Goal: Ask a question: Seek information or help from site administrators or community

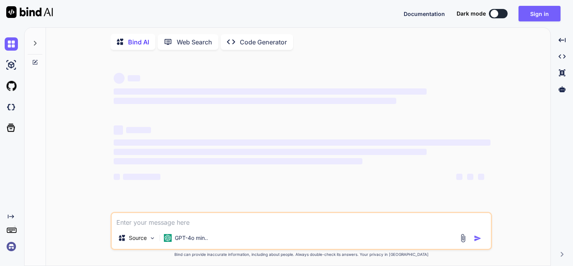
click at [14, 250] on img at bounding box center [11, 246] width 13 height 13
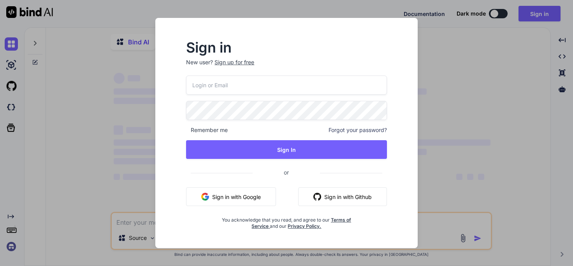
click at [235, 196] on button "Sign in with Google" at bounding box center [231, 196] width 90 height 19
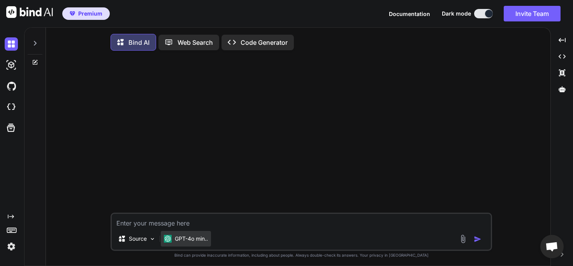
click at [197, 239] on p "GPT-4o min.." at bounding box center [191, 239] width 33 height 8
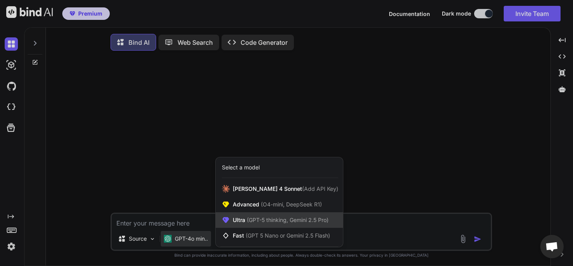
click at [244, 222] on span "Ultra (GPT-5 thinking, Gemini 2.5 Pro)" at bounding box center [281, 220] width 96 height 8
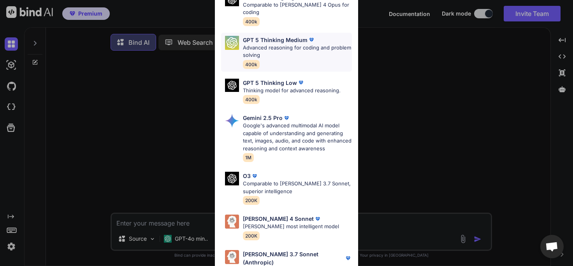
scroll to position [80, 0]
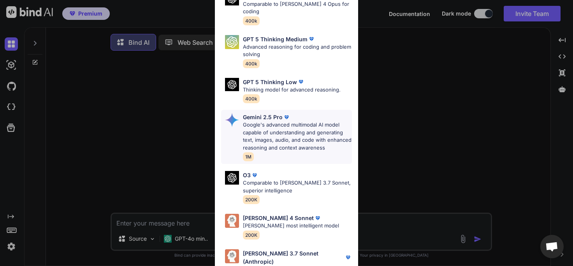
click at [273, 127] on p "Google's advanced multimodal AI model capable of understanding and generating t…" at bounding box center [297, 136] width 109 height 30
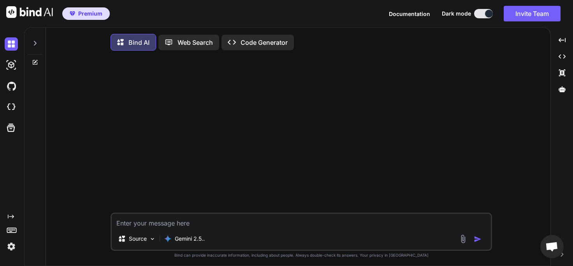
click at [467, 240] on img at bounding box center [463, 239] width 9 height 9
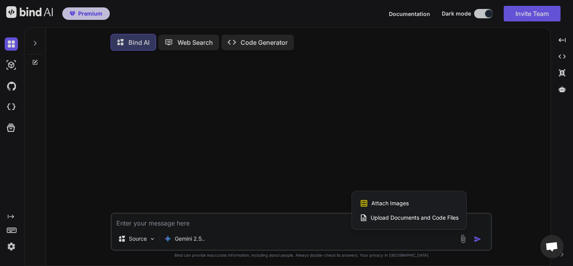
click at [400, 205] on span "Attach Images" at bounding box center [390, 203] width 37 height 8
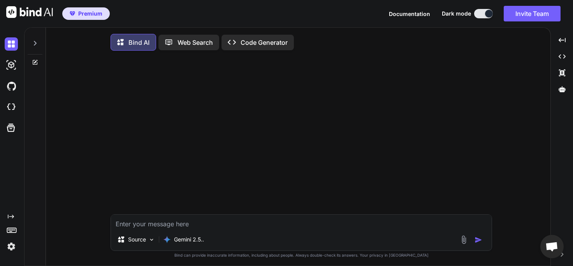
type input "C:\fakepath\graphe.png"
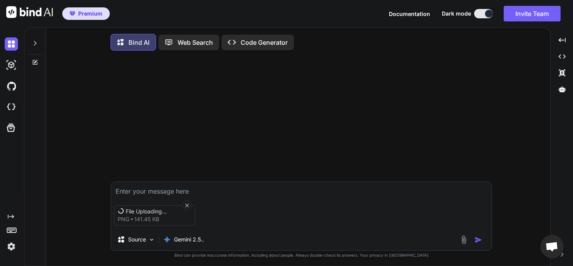
click at [151, 190] on textarea at bounding box center [301, 189] width 381 height 14
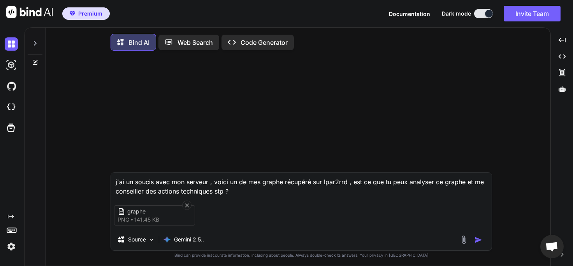
click at [150, 185] on textarea "j'ai un soucis avec mon serveur , voici un de mes graphe récupéré sur lpar2rrd …" at bounding box center [301, 184] width 381 height 23
type textarea "j'ai un problème avec mon serveur , voici un de mes graphe récupéré sur lpar2rr…"
click at [478, 240] on img "button" at bounding box center [479, 240] width 8 height 8
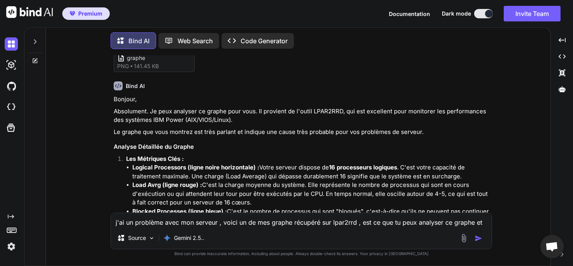
scroll to position [90, 0]
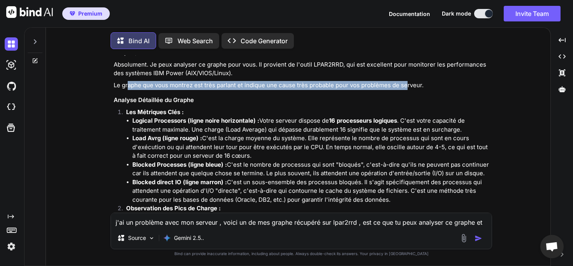
drag, startPoint x: 128, startPoint y: 84, endPoint x: 406, endPoint y: 88, distance: 278.5
click at [406, 88] on p "Le graphe que vous montrez est très parlant et indique une cause très probable …" at bounding box center [302, 85] width 377 height 9
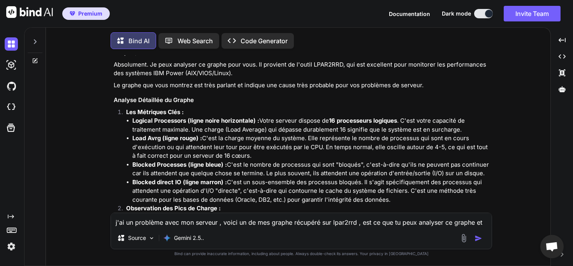
click at [131, 116] on p "Les Métriques Clés :" at bounding box center [308, 112] width 365 height 9
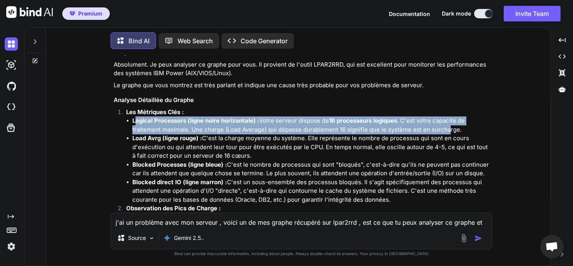
drag, startPoint x: 136, startPoint y: 121, endPoint x: 451, endPoint y: 128, distance: 315.2
click at [451, 128] on li "Logical Processors (ligne noire horizontale) : Votre serveur dispose de 16 proc…" at bounding box center [311, 125] width 358 height 18
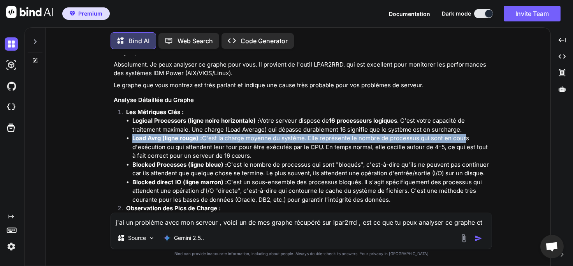
click at [463, 134] on ul "Logical Processors (ligne noire horizontale) : Votre serveur dispose de 16 proc…" at bounding box center [308, 160] width 365 height 88
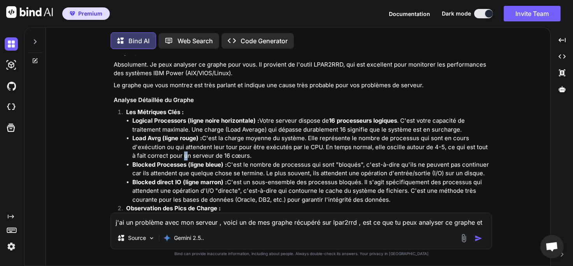
click at [178, 155] on li "Load Avrg (ligne rouge) : C'est la charge moyenne du système. Elle représente l…" at bounding box center [311, 147] width 358 height 26
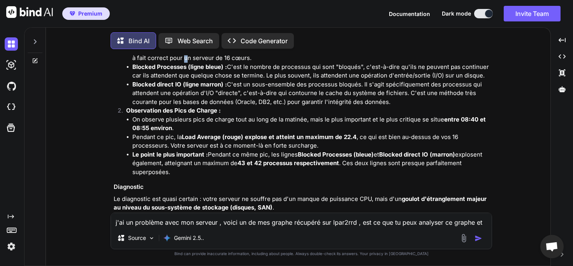
scroll to position [224, 0]
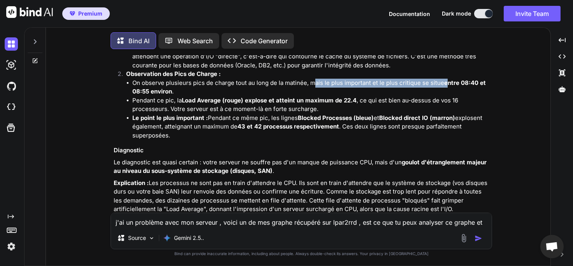
drag, startPoint x: 314, startPoint y: 82, endPoint x: 450, endPoint y: 82, distance: 135.6
click at [450, 82] on li "On observe plusieurs pics de charge tout au long de la matinée, mais le plus im…" at bounding box center [311, 88] width 358 height 18
click at [431, 101] on li "Pendant ce pic, la Load Average (rouge) explose et atteint un maximum de 22.4 ,…" at bounding box center [311, 105] width 358 height 18
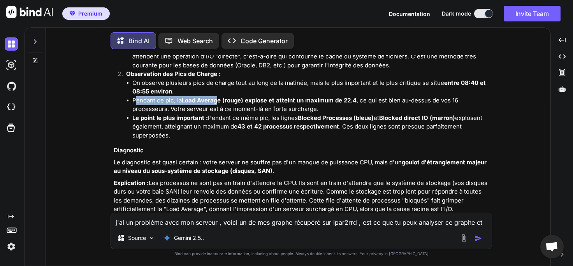
drag, startPoint x: 134, startPoint y: 102, endPoint x: 215, endPoint y: 120, distance: 83.0
click at [217, 107] on li "Pendant ce pic, la Load Average (rouge) explose et atteint un maximum de 22.4 ,…" at bounding box center [311, 105] width 358 height 18
click at [215, 122] on li "Le point le plus important : Pendant ce même pic, les lignes Blocked Processes …" at bounding box center [311, 127] width 358 height 26
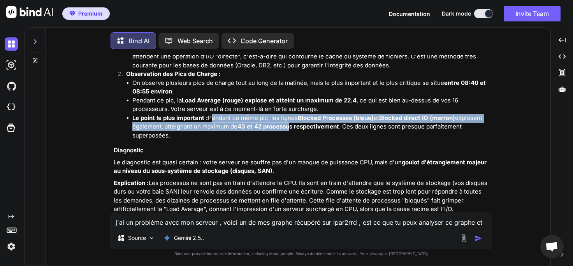
drag, startPoint x: 211, startPoint y: 117, endPoint x: 239, endPoint y: 136, distance: 33.6
click at [290, 126] on li "Le point le plus important : Pendant ce même pic, les lignes Blocked Processes …" at bounding box center [311, 127] width 358 height 26
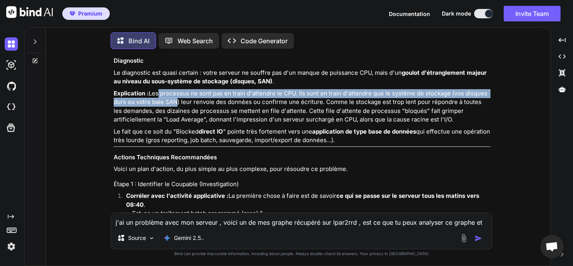
drag, startPoint x: 125, startPoint y: 102, endPoint x: 134, endPoint y: 109, distance: 11.9
click at [134, 109] on p "Explication : Les processus ne sont pas en train d'attendre le CPU. Ils sont en…" at bounding box center [302, 106] width 377 height 35
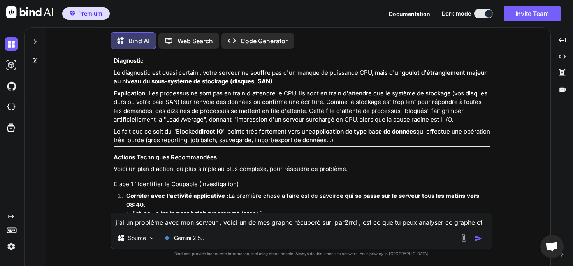
click at [122, 104] on p "Explication : Les processus ne sont pas en train d'attendre le CPU. Ils sont en…" at bounding box center [302, 106] width 377 height 35
drag, startPoint x: 123, startPoint y: 101, endPoint x: 230, endPoint y: 106, distance: 106.5
click at [231, 104] on p "Explication : Les processus ne sont pas en train d'attendre le CPU. Ils sont en…" at bounding box center [302, 106] width 377 height 35
click at [229, 113] on p "Explication : Les processus ne sont pas en train d'attendre le CPU. Ils sont en…" at bounding box center [302, 106] width 377 height 35
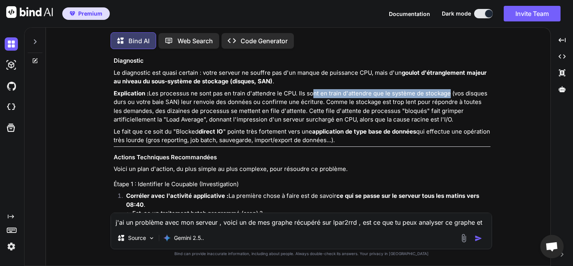
drag, startPoint x: 276, startPoint y: 101, endPoint x: 408, endPoint y: 104, distance: 132.5
click at [411, 103] on p "Explication : Les processus ne sont pas en train d'attendre le CPU. Ils sont en…" at bounding box center [302, 106] width 377 height 35
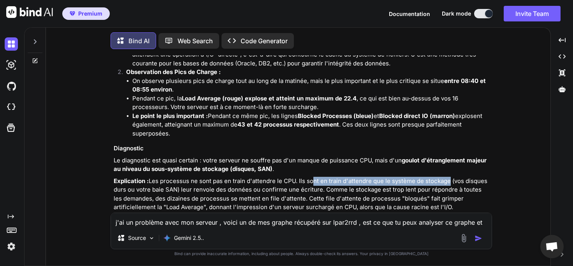
scroll to position [269, 0]
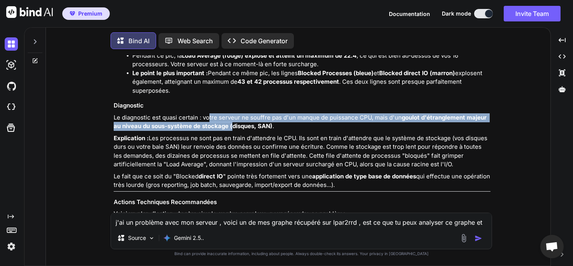
drag, startPoint x: 210, startPoint y: 117, endPoint x: 266, endPoint y: 125, distance: 56.4
click at [240, 125] on p "Le diagnostic est quasi certain : votre serveur ne souffre pas d'un manque de p…" at bounding box center [302, 122] width 377 height 18
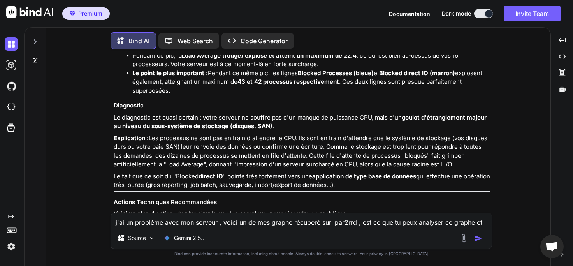
click at [278, 126] on p "Le diagnostic est quasi certain : votre serveur ne souffre pas d'un manque de p…" at bounding box center [302, 122] width 377 height 18
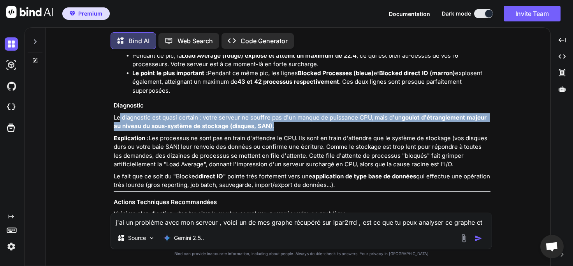
drag, startPoint x: 301, startPoint y: 126, endPoint x: 131, endPoint y: 118, distance: 170.0
click at [120, 111] on div "Bonjour, Absolument. Je peux analyser ce graphe pour vous. Il provient de l'out…" at bounding box center [302, 243] width 377 height 749
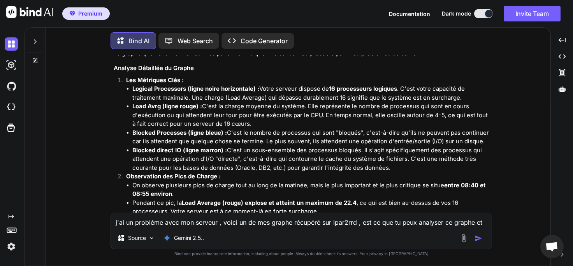
scroll to position [134, 0]
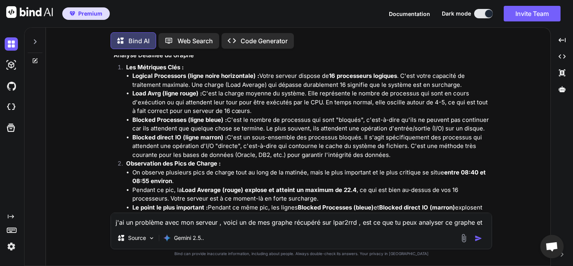
click at [294, 123] on li "Blocked Processes (ligne bleue) : C'est le nombre de processus qui sont "bloqué…" at bounding box center [311, 125] width 358 height 18
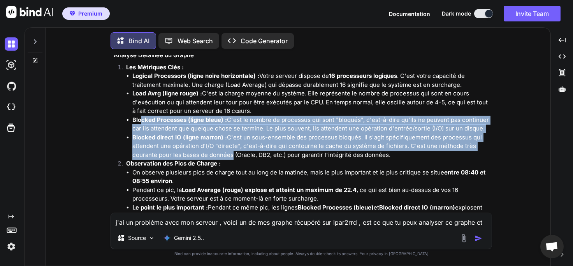
drag, startPoint x: 143, startPoint y: 122, endPoint x: 230, endPoint y: 153, distance: 92.8
click at [230, 153] on ul "Logical Processors (ligne noire horizontale) : Votre serveur dispose de 16 proc…" at bounding box center [308, 116] width 365 height 88
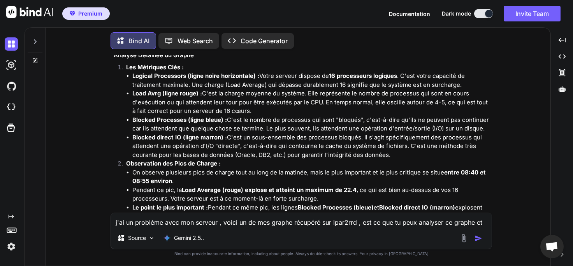
click at [263, 152] on li "Blocked direct IO (ligne marron) : C'est un sous-ensemble des processus bloqués…" at bounding box center [311, 146] width 358 height 26
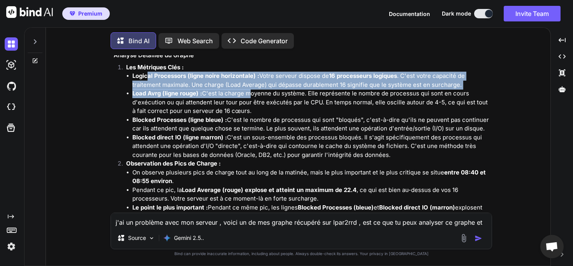
drag, startPoint x: 146, startPoint y: 76, endPoint x: 268, endPoint y: 101, distance: 124.1
click at [248, 91] on ul "Logical Processors (ligne noire horizontale) : Votre serveur dispose de 16 proc…" at bounding box center [308, 116] width 365 height 88
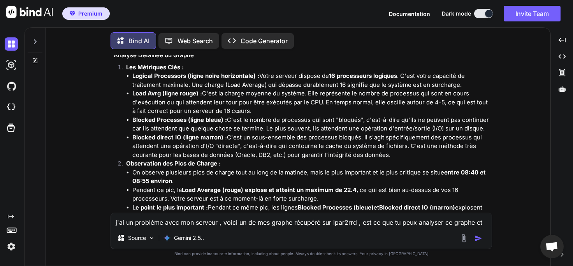
click at [269, 101] on li "Load Avrg (ligne rouge) : C'est la charge moyenne du système. Elle représente l…" at bounding box center [311, 102] width 358 height 26
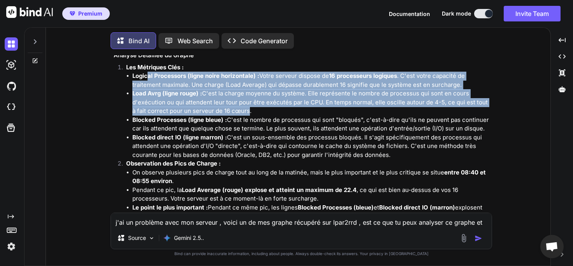
drag, startPoint x: 148, startPoint y: 73, endPoint x: 240, endPoint y: 108, distance: 97.9
click at [240, 108] on ul "Logical Processors (ligne noire horizontale) : Votre serveur dispose de 16 proc…" at bounding box center [308, 116] width 365 height 88
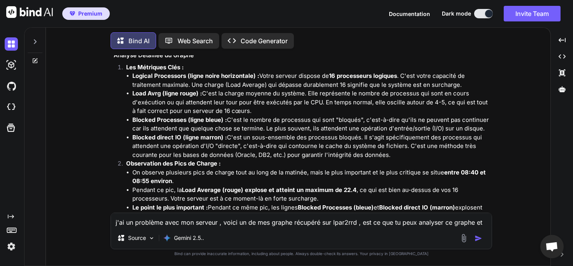
click at [259, 122] on li "Blocked Processes (ligne bleue) : C'est le nombre de processus qui sont "bloqué…" at bounding box center [311, 125] width 358 height 18
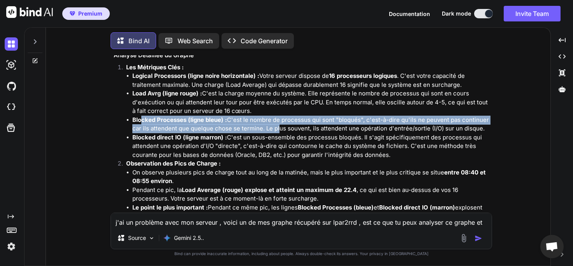
drag, startPoint x: 140, startPoint y: 116, endPoint x: 276, endPoint y: 125, distance: 135.9
click at [276, 125] on li "Blocked Processes (ligne bleue) : C'est le nombre de processus qui sont "bloqué…" at bounding box center [311, 125] width 358 height 18
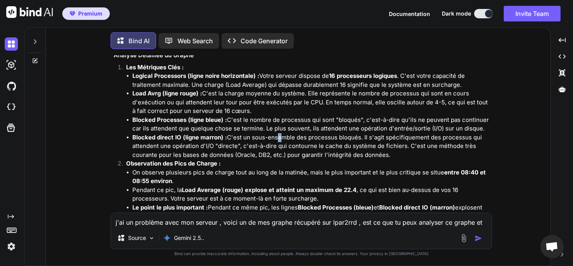
click at [278, 138] on li "Blocked direct IO (ligne marron) : C'est un sous-ensemble des processus bloqués…" at bounding box center [311, 146] width 358 height 26
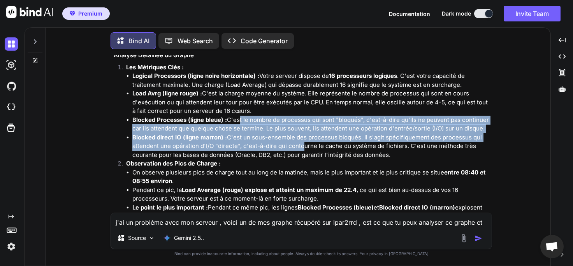
drag, startPoint x: 238, startPoint y: 119, endPoint x: 298, endPoint y: 146, distance: 66.1
click at [298, 146] on ul "Logical Processors (ligne noire horizontale) : Votre serveur dispose de 16 proc…" at bounding box center [308, 116] width 365 height 88
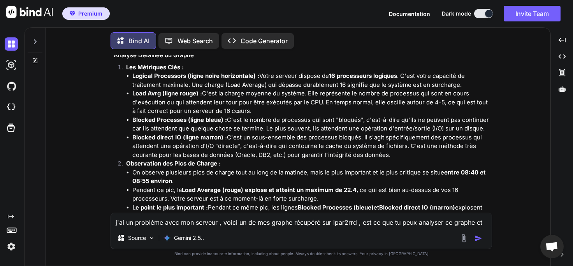
click at [346, 155] on li "Blocked direct IO (ligne marron) : C'est un sous-ensemble des processus bloqués…" at bounding box center [311, 146] width 358 height 26
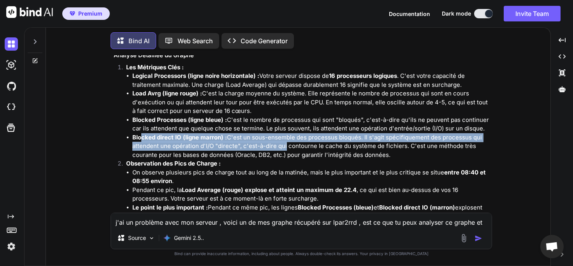
drag, startPoint x: 140, startPoint y: 137, endPoint x: 305, endPoint y: 141, distance: 165.6
click at [305, 141] on li "Blocked direct IO (ligne marron) : C'est un sous-ensemble des processus bloqués…" at bounding box center [311, 146] width 358 height 26
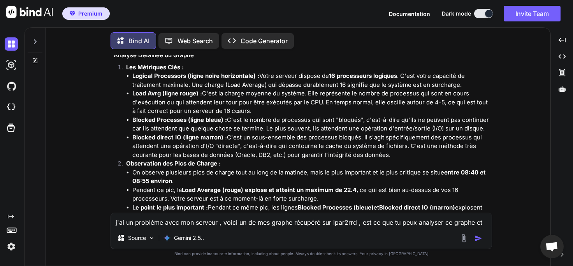
click at [305, 141] on li "Blocked direct IO (ligne marron) : C'est un sous-ensemble des processus bloqués…" at bounding box center [311, 146] width 358 height 26
drag, startPoint x: 223, startPoint y: 135, endPoint x: 289, endPoint y: 140, distance: 66.0
click at [289, 140] on li "Blocked direct IO (ligne marron) : C'est un sous-ensemble des processus bloqués…" at bounding box center [311, 146] width 358 height 26
click at [310, 141] on li "Blocked direct IO (ligne marron) : C'est un sous-ensemble des processus bloqués…" at bounding box center [311, 146] width 358 height 26
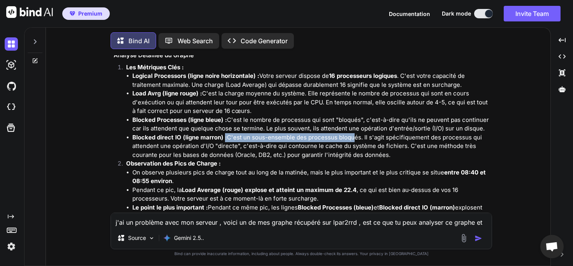
drag, startPoint x: 259, startPoint y: 138, endPoint x: 350, endPoint y: 141, distance: 91.2
click at [350, 141] on li "Blocked direct IO (ligne marron) : C'est un sous-ensemble des processus bloqués…" at bounding box center [311, 146] width 358 height 26
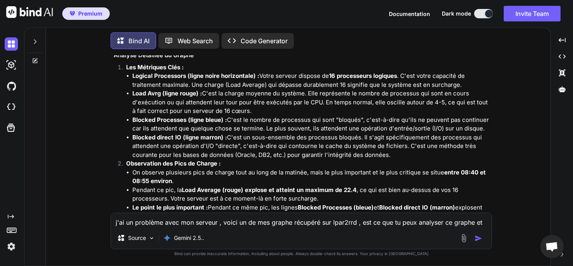
click at [213, 132] on li "Blocked Processes (ligne bleue) : C'est le nombre de processus qui sont "bloqué…" at bounding box center [311, 125] width 358 height 18
drag, startPoint x: 229, startPoint y: 138, endPoint x: 278, endPoint y: 138, distance: 48.7
click at [278, 138] on li "Blocked direct IO (ligne marron) : C'est un sous-ensemble des processus bloqués…" at bounding box center [311, 146] width 358 height 26
click at [323, 147] on li "Blocked direct IO (ligne marron) : C'est un sous-ensemble des processus bloqués…" at bounding box center [311, 146] width 358 height 26
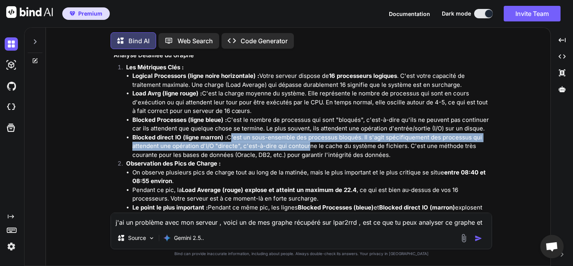
drag, startPoint x: 228, startPoint y: 136, endPoint x: 305, endPoint y: 146, distance: 77.5
click at [305, 146] on li "Blocked direct IO (ligne marron) : C'est un sous-ensemble des processus bloqués…" at bounding box center [311, 146] width 358 height 26
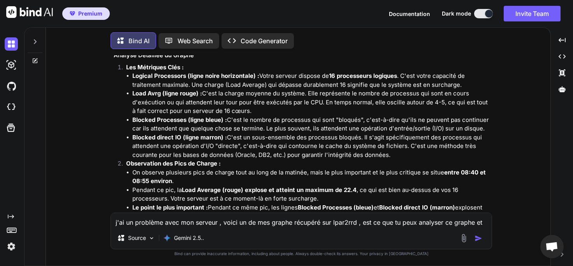
click at [252, 169] on li "On observe plusieurs pics de charge tout au long de la matinée, mais le plus im…" at bounding box center [311, 177] width 358 height 18
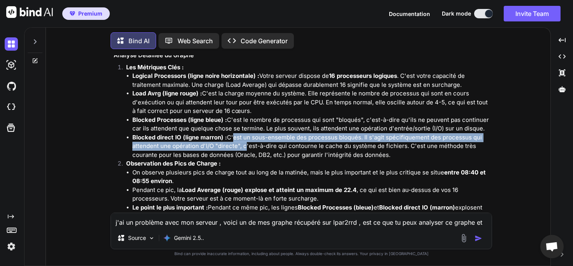
drag, startPoint x: 231, startPoint y: 136, endPoint x: 243, endPoint y: 144, distance: 14.6
click at [243, 144] on li "Blocked direct IO (ligne marron) : C'est un sous-ensemble des processus bloqués…" at bounding box center [311, 146] width 358 height 26
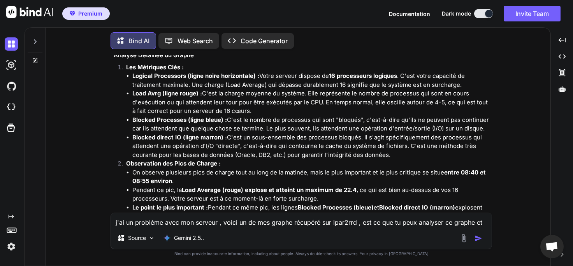
click at [181, 138] on strong "Blocked direct IO (ligne marron) :" at bounding box center [179, 137] width 95 height 7
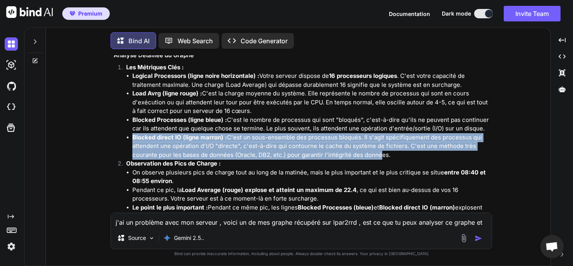
drag, startPoint x: 132, startPoint y: 136, endPoint x: 377, endPoint y: 154, distance: 246.1
click at [377, 154] on ul "Logical Processors (ligne noire horizontale) : Votre serveur dispose de 16 proc…" at bounding box center [308, 116] width 365 height 88
drag, startPoint x: 393, startPoint y: 153, endPoint x: 132, endPoint y: 134, distance: 262.1
click at [132, 134] on ul "Logical Processors (ligne noire horizontale) : Votre serveur dispose de 16 proc…" at bounding box center [308, 116] width 365 height 88
copy li "Blocked direct IO (ligne marron) : C'est un sous-ensemble des processus bloqués…"
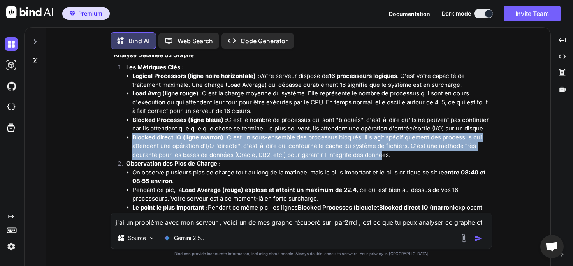
copy li "Blocked direct IO (ligne marron) : C'est un sous-ensemble des processus bloqués…"
click at [174, 138] on strong "Blocked direct IO (ligne marron) :" at bounding box center [179, 137] width 95 height 7
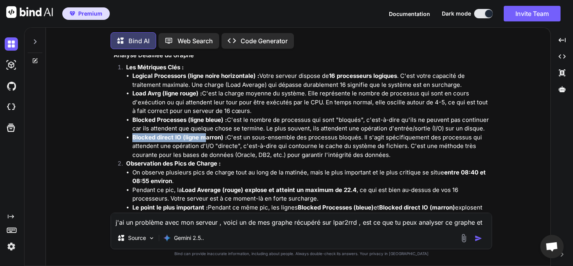
drag, startPoint x: 135, startPoint y: 138, endPoint x: 205, endPoint y: 139, distance: 70.5
click at [205, 139] on strong "Blocked direct IO (ligne marron) :" at bounding box center [179, 137] width 95 height 7
click at [234, 139] on li "Blocked direct IO (ligne marron) : C'est un sous-ensemble des processus bloqués…" at bounding box center [311, 146] width 358 height 26
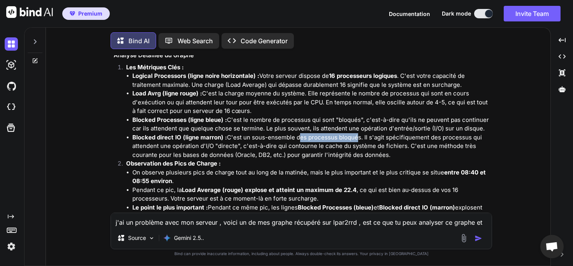
drag, startPoint x: 298, startPoint y: 137, endPoint x: 359, endPoint y: 138, distance: 60.8
click at [354, 138] on li "Blocked direct IO (ligne marron) : C'est un sous-ensemble des processus bloqués…" at bounding box center [311, 146] width 358 height 26
click at [375, 138] on li "Blocked direct IO (ligne marron) : C'est un sous-ensemble des processus bloqués…" at bounding box center [311, 146] width 358 height 26
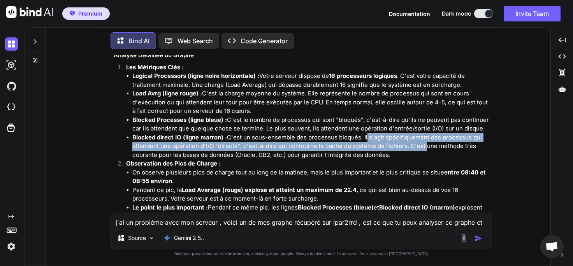
drag, startPoint x: 366, startPoint y: 137, endPoint x: 421, endPoint y: 150, distance: 56.9
click at [421, 150] on li "Blocked direct IO (ligne marron) : C'est un sous-ensemble des processus bloqués…" at bounding box center [311, 146] width 358 height 26
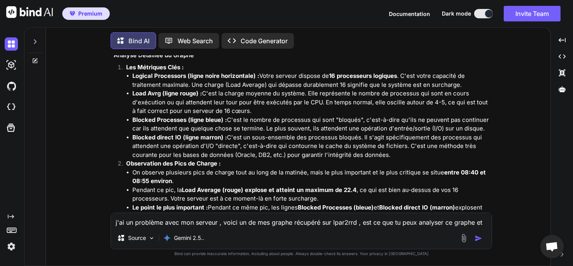
click at [436, 146] on li "Blocked direct IO (ligne marron) : C'est un sous-ensemble des processus bloqués…" at bounding box center [311, 146] width 358 height 26
drag, startPoint x: 392, startPoint y: 138, endPoint x: 453, endPoint y: 152, distance: 63.1
click at [453, 152] on li "Blocked direct IO (ligne marron) : C'est un sous-ensemble des processus bloqués…" at bounding box center [311, 146] width 358 height 26
click at [453, 147] on li "Blocked direct IO (ligne marron) : C'est un sous-ensemble des processus bloqués…" at bounding box center [311, 146] width 358 height 26
drag, startPoint x: 376, startPoint y: 139, endPoint x: 451, endPoint y: 138, distance: 75.2
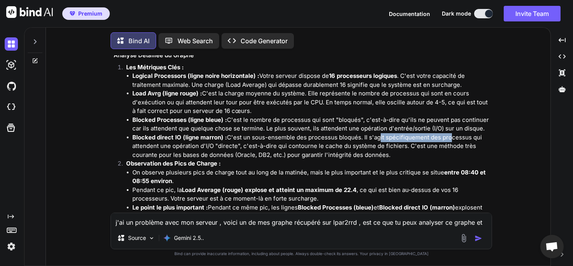
click at [450, 137] on li "Blocked direct IO (ligne marron) : C'est un sous-ensemble des processus bloqués…" at bounding box center [311, 146] width 358 height 26
click at [451, 138] on li "Blocked direct IO (ligne marron) : C'est un sous-ensemble des processus bloqués…" at bounding box center [311, 146] width 358 height 26
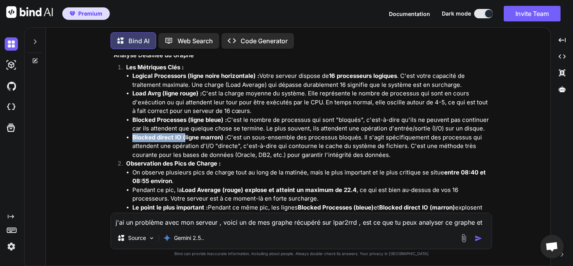
drag, startPoint x: 132, startPoint y: 136, endPoint x: 184, endPoint y: 136, distance: 51.4
click at [184, 136] on strong "Blocked direct IO (ligne marron) :" at bounding box center [179, 137] width 95 height 7
copy strong "Blocked direct IO ("
drag, startPoint x: 447, startPoint y: 139, endPoint x: 448, endPoint y: 152, distance: 13.3
click at [448, 152] on li "Blocked direct IO (ligne marron) : C'est un sous-ensemble des processus bloqués…" at bounding box center [311, 146] width 358 height 26
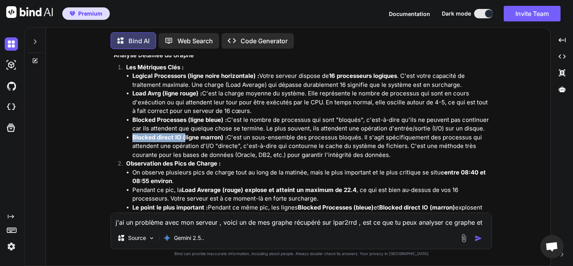
click at [263, 152] on li "Blocked direct IO (ligne marron) : C'est un sous-ensemble des processus bloqués…" at bounding box center [311, 146] width 358 height 26
drag, startPoint x: 221, startPoint y: 148, endPoint x: 254, endPoint y: 147, distance: 32.7
click at [243, 146] on li "Blocked direct IO (ligne marron) : C'est un sous-ensemble des processus bloqués…" at bounding box center [311, 146] width 358 height 26
click at [289, 145] on li "Blocked direct IO (ligne marron) : C'est un sous-ensemble des processus bloqués…" at bounding box center [311, 146] width 358 height 26
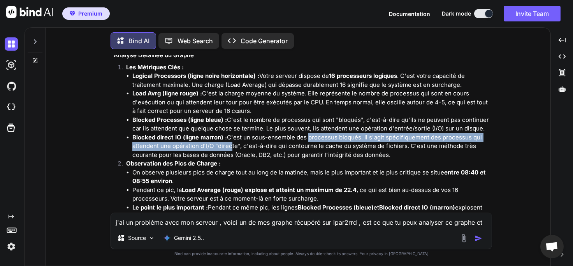
drag, startPoint x: 230, startPoint y: 145, endPoint x: 295, endPoint y: 138, distance: 65.4
click at [306, 134] on li "Blocked direct IO (ligne marron) : C'est un sous-ensemble des processus bloqués…" at bounding box center [311, 146] width 358 height 26
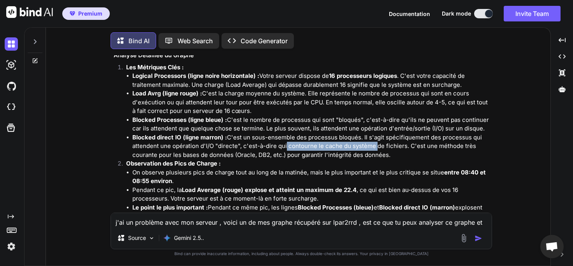
drag, startPoint x: 284, startPoint y: 143, endPoint x: 369, endPoint y: 150, distance: 86.1
click at [372, 148] on li "Blocked direct IO (ligne marron) : C'est un sous-ensemble des processus bloqués…" at bounding box center [311, 146] width 358 height 26
click at [303, 152] on li "Blocked direct IO (ligne marron) : C'est un sous-ensemble des processus bloqués…" at bounding box center [311, 146] width 358 height 26
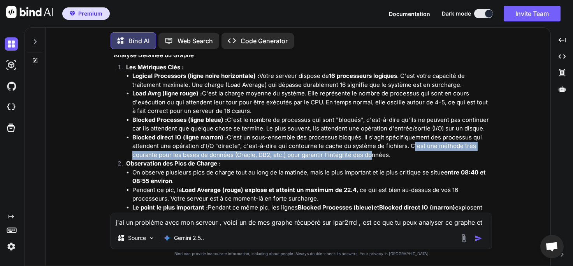
drag, startPoint x: 408, startPoint y: 145, endPoint x: 368, endPoint y: 155, distance: 41.2
click at [368, 155] on li "Blocked direct IO (ligne marron) : C'est un sous-ensemble des processus bloqués…" at bounding box center [311, 146] width 358 height 26
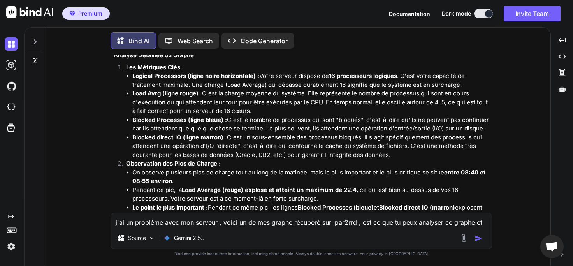
click at [373, 154] on li "Blocked direct IO (ligne marron) : C'est un sous-ensemble des processus bloqués…" at bounding box center [311, 146] width 358 height 26
drag, startPoint x: 394, startPoint y: 154, endPoint x: 409, endPoint y: 145, distance: 17.0
click at [409, 145] on li "Blocked direct IO (ligne marron) : C'est un sous-ensemble des processus bloqués…" at bounding box center [311, 146] width 358 height 26
click at [294, 146] on li "Blocked direct IO (ligne marron) : C'est un sous-ensemble des processus bloqués…" at bounding box center [311, 146] width 358 height 26
click at [255, 141] on li "Blocked direct IO (ligne marron) : C'est un sous-ensemble des processus bloqués…" at bounding box center [311, 146] width 358 height 26
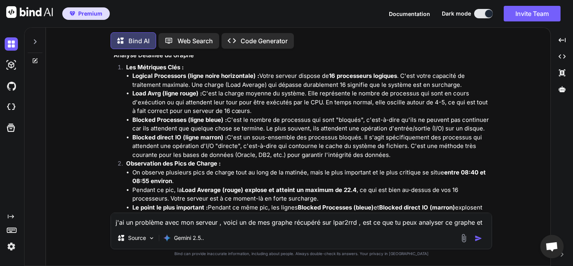
drag, startPoint x: 134, startPoint y: 136, endPoint x: 358, endPoint y: 160, distance: 225.3
click at [397, 156] on li "Blocked direct IO (ligne marron) : C'est un sous-ensemble des processus bloqués…" at bounding box center [311, 146] width 358 height 26
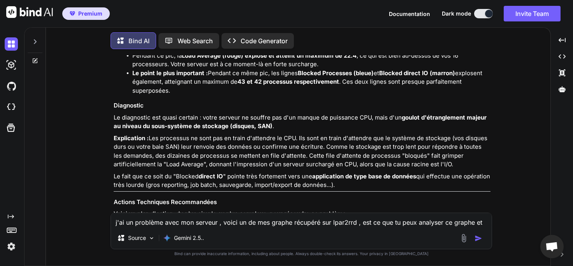
scroll to position [179, 0]
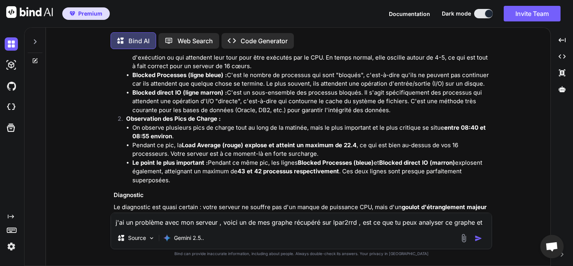
click at [155, 100] on li "Blocked direct IO (ligne marron) : C'est un sous-ensemble des processus bloqués…" at bounding box center [311, 101] width 358 height 26
drag, startPoint x: 134, startPoint y: 92, endPoint x: 395, endPoint y: 111, distance: 262.1
click at [395, 111] on li "Blocked direct IO (ligne marron) : C'est un sous-ensemble des processus bloqués…" at bounding box center [311, 101] width 358 height 26
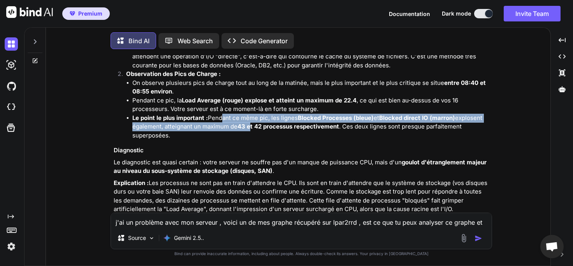
drag, startPoint x: 220, startPoint y: 119, endPoint x: 263, endPoint y: 122, distance: 42.9
click at [252, 126] on li "Le point le plus important : Pendant ce même pic, les lignes Blocked Processes …" at bounding box center [311, 127] width 358 height 26
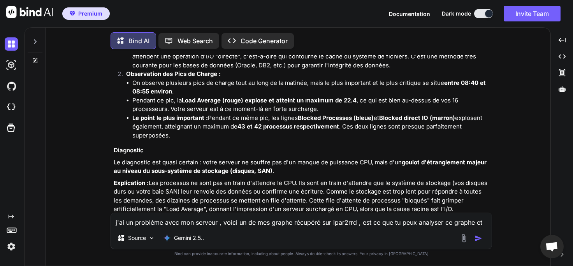
click at [341, 123] on li "Le point le plus important : Pendant ce même pic, les lignes Blocked Processes …" at bounding box center [311, 127] width 358 height 26
drag, startPoint x: 134, startPoint y: 84, endPoint x: 318, endPoint y: 85, distance: 184.3
click at [278, 84] on li "On observe plusieurs pics de charge tout au long de la matinée, mais le plus im…" at bounding box center [311, 88] width 358 height 18
click at [356, 86] on li "On observe plusieurs pics de charge tout au long de la matinée, mais le plus im…" at bounding box center [311, 88] width 358 height 18
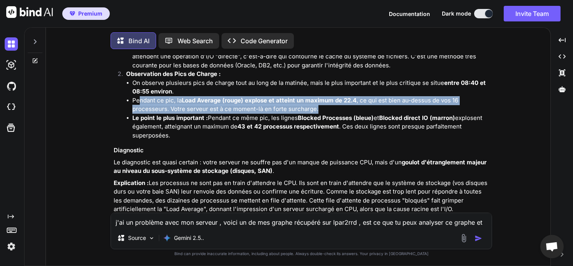
drag, startPoint x: 141, startPoint y: 99, endPoint x: 331, endPoint y: 109, distance: 189.6
click at [331, 109] on li "Pendant ce pic, la Load Average (rouge) explose et atteint un maximum de 22.4 ,…" at bounding box center [311, 105] width 358 height 18
click at [342, 109] on li "Pendant ce pic, la Load Average (rouge) explose et atteint un maximum de 22.4 ,…" at bounding box center [311, 105] width 358 height 18
drag, startPoint x: 330, startPoint y: 108, endPoint x: 144, endPoint y: 103, distance: 185.9
click at [140, 102] on li "Pendant ce pic, la Load Average (rouge) explose et atteint un maximum de 22.4 ,…" at bounding box center [311, 105] width 358 height 18
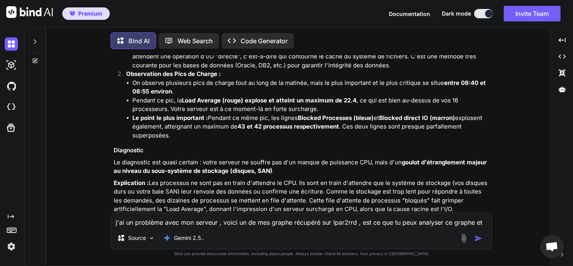
click at [187, 115] on strong "Le point le plus important :" at bounding box center [170, 117] width 76 height 7
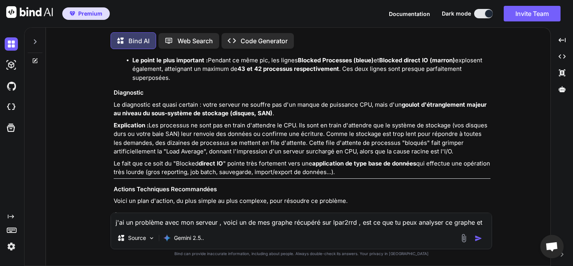
scroll to position [314, 0]
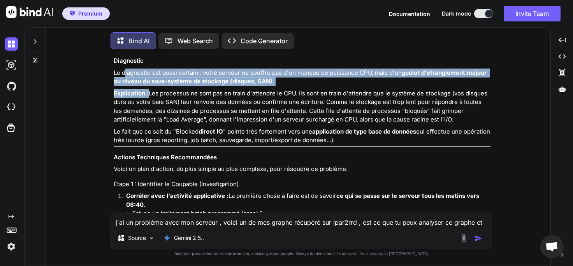
drag, startPoint x: 126, startPoint y: 73, endPoint x: 182, endPoint y: 87, distance: 57.0
click at [184, 87] on div "Bonjour, Absolument. Je peux analyser ce graphe pour vous. Il provient de l'out…" at bounding box center [302, 198] width 377 height 749
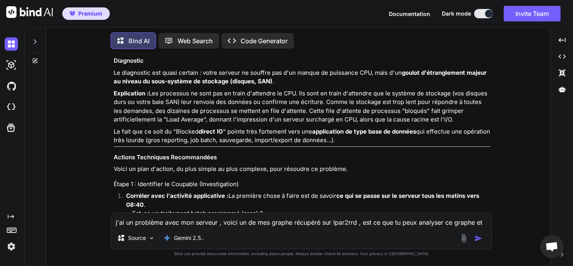
click at [174, 96] on p "Explication : Les processus ne sont pas en train d'attendre le CPU. Ils sont en…" at bounding box center [302, 106] width 377 height 35
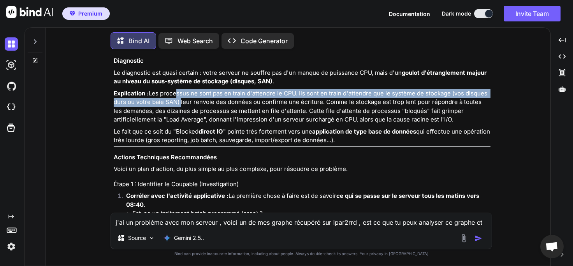
drag, startPoint x: 150, startPoint y: 101, endPoint x: 141, endPoint y: 111, distance: 13.2
click at [141, 111] on p "Explication : Les processus ne sont pas en train d'attendre le CPU. Ils sont en…" at bounding box center [302, 106] width 377 height 35
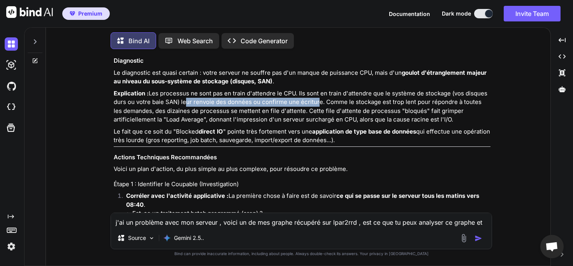
drag, startPoint x: 146, startPoint y: 109, endPoint x: 276, endPoint y: 114, distance: 130.2
click at [276, 114] on p "Explication : Les processus ne sont pas en train d'attendre le CPU. Ils sont en…" at bounding box center [302, 106] width 377 height 35
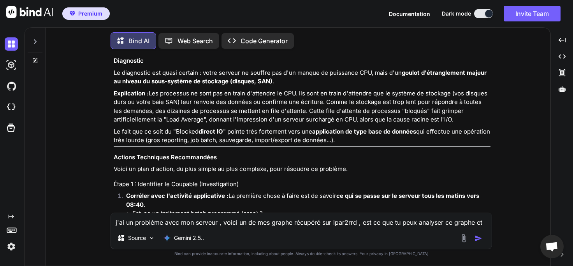
click at [300, 114] on p "Explication : Les processus ne sont pas en train d'attendre le CPU. Ils sont en…" at bounding box center [302, 106] width 377 height 35
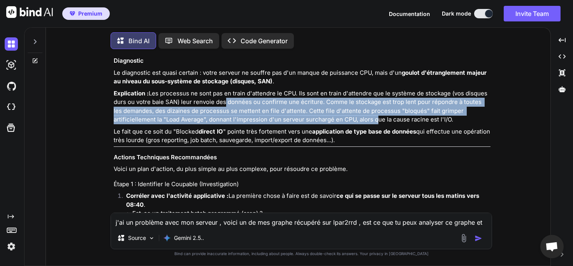
drag, startPoint x: 183, startPoint y: 110, endPoint x: 301, endPoint y: 128, distance: 118.7
click at [305, 124] on p "Explication : Les processus ne sont pas en train d'attendre le CPU. Ils sont en…" at bounding box center [302, 106] width 377 height 35
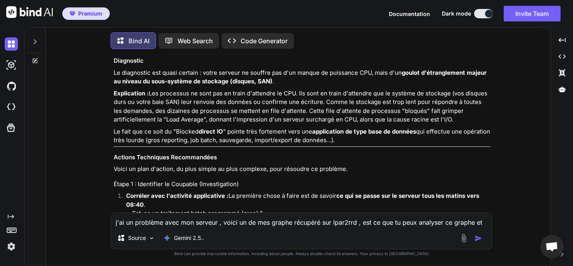
click at [277, 141] on p "Le fait que ce soit du "Blocked direct IO " pointe très fortement vers une appl…" at bounding box center [302, 136] width 377 height 18
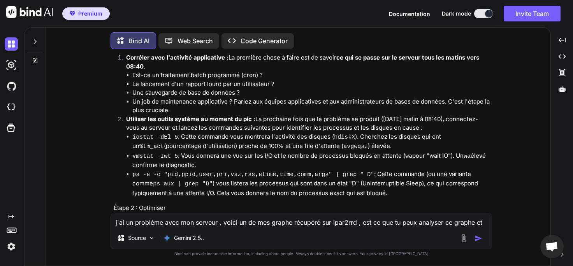
scroll to position [403, 0]
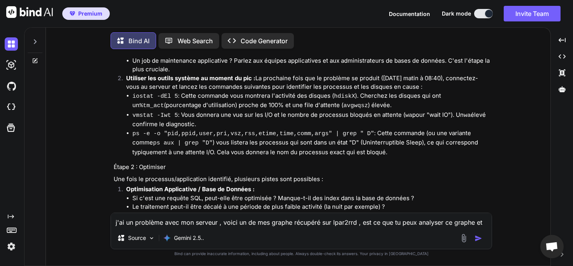
click at [201, 144] on li "ps -e -o "pid,ppid,user,pri,vsz,rss,etime,time,comm,args" | grep " D" : Cette c…" at bounding box center [311, 143] width 358 height 28
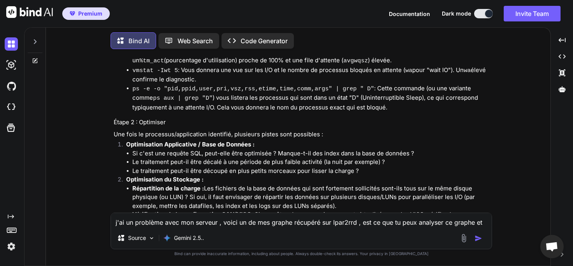
scroll to position [582, 0]
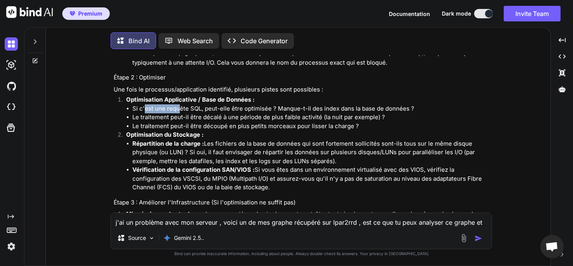
drag, startPoint x: 146, startPoint y: 111, endPoint x: 198, endPoint y: 116, distance: 52.9
click at [181, 113] on li "Si c'est une requête SQL, peut-elle être optimisée ? Manque-t-il des index dans…" at bounding box center [311, 108] width 358 height 9
click at [204, 113] on li "Si c'est une requête SQL, peut-elle être optimisée ? Manque-t-il des index dans…" at bounding box center [311, 108] width 358 height 9
drag, startPoint x: 145, startPoint y: 113, endPoint x: 223, endPoint y: 115, distance: 77.9
click at [223, 113] on li "Si c'est une requête SQL, peut-elle être optimisée ? Manque-t-il des index dans…" at bounding box center [311, 108] width 358 height 9
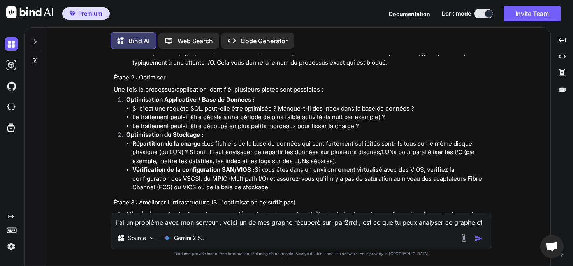
drag, startPoint x: 233, startPoint y: 117, endPoint x: 225, endPoint y: 123, distance: 10.1
click at [233, 113] on li "Si c'est une requête SQL, peut-elle être optimisée ? Manque-t-il des index dans…" at bounding box center [311, 108] width 358 height 9
drag, startPoint x: 222, startPoint y: 118, endPoint x: 288, endPoint y: 117, distance: 65.4
click at [288, 113] on li "Si c'est une requête SQL, peut-elle être optimisée ? Manque-t-il des index dans…" at bounding box center [311, 108] width 358 height 9
click at [342, 113] on li "Si c'est une requête SQL, peut-elle être optimisée ? Manque-t-il des index dans…" at bounding box center [311, 108] width 358 height 9
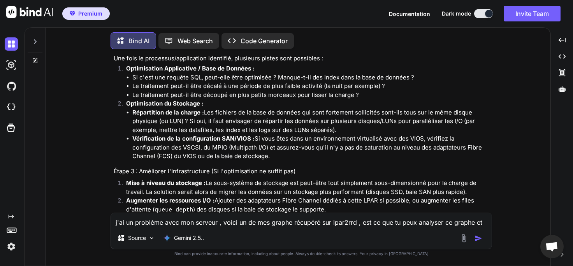
scroll to position [627, 0]
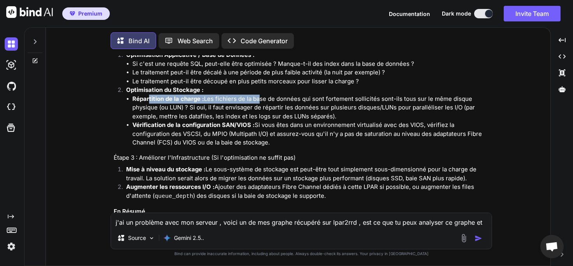
drag, startPoint x: 148, startPoint y: 104, endPoint x: 295, endPoint y: 121, distance: 147.4
click at [259, 108] on li "Répartition de la charge : Les fichiers de la base de données qui sont fortemen…" at bounding box center [311, 108] width 358 height 26
click at [298, 121] on li "Répartition de la charge : Les fichiers de la base de données qui sont fortemen…" at bounding box center [311, 108] width 358 height 26
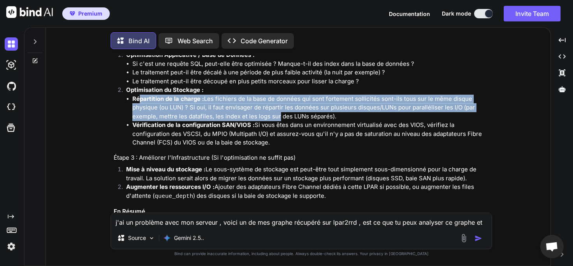
drag, startPoint x: 139, startPoint y: 104, endPoint x: 279, endPoint y: 127, distance: 141.5
click at [277, 121] on li "Répartition de la charge : Les fichiers de la base de données qui sont fortemen…" at bounding box center [311, 108] width 358 height 26
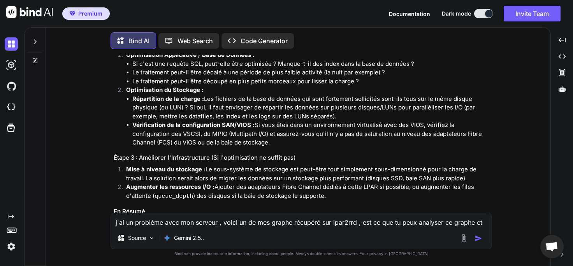
click at [304, 133] on li "Vérification de la configuration SAN/VIOS : Si vous êtes dans un environnement …" at bounding box center [311, 134] width 358 height 26
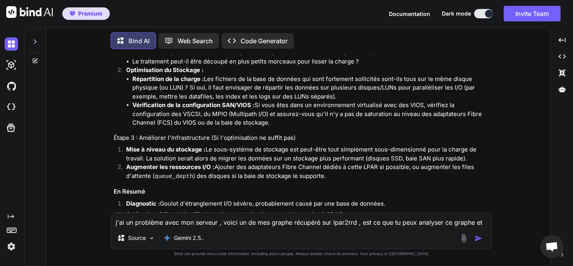
scroll to position [692, 0]
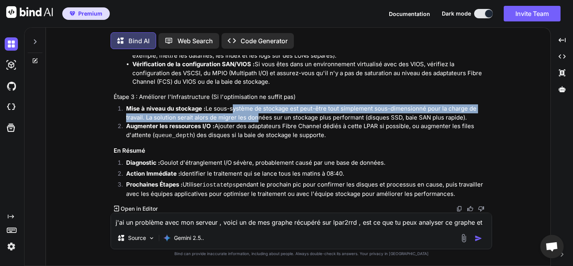
drag, startPoint x: 238, startPoint y: 109, endPoint x: 255, endPoint y: 122, distance: 21.7
click at [256, 117] on li "Mise à niveau du stockage : Le sous-système de stockage est peut-être tout simp…" at bounding box center [305, 113] width 371 height 18
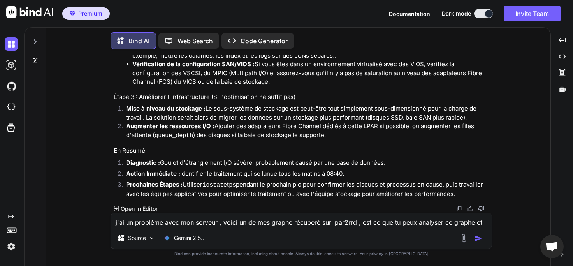
click at [253, 133] on li "Augmenter les ressources I/O : Ajouter des adaptateurs Fibre Channel dédiés à c…" at bounding box center [305, 131] width 371 height 18
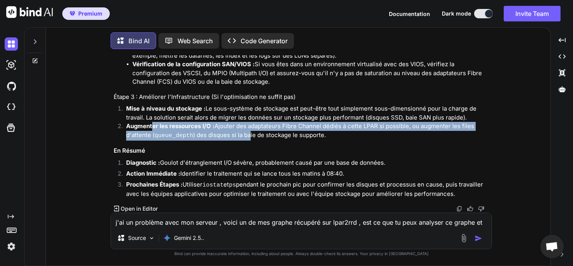
drag, startPoint x: 153, startPoint y: 127, endPoint x: 248, endPoint y: 135, distance: 95.0
click at [248, 135] on li "Augmenter les ressources I/O : Ajouter des adaptateurs Fibre Channel dédiés à c…" at bounding box center [305, 131] width 371 height 18
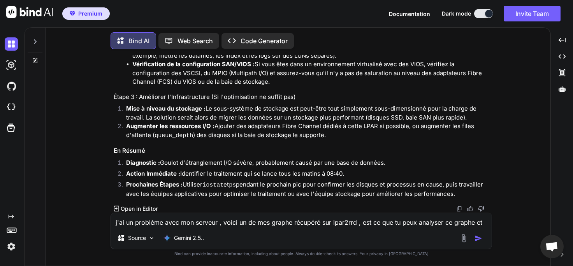
click at [265, 166] on li "Diagnostic : Goulot d'étranglement I/O sévère, probablement causé par une base …" at bounding box center [305, 164] width 371 height 11
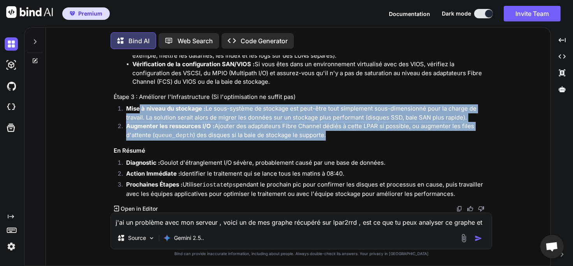
drag, startPoint x: 327, startPoint y: 139, endPoint x: 141, endPoint y: 109, distance: 188.5
click at [141, 109] on ol "Mise à niveau du stockage : Le sous-système de stockage est peut-être tout simp…" at bounding box center [302, 122] width 377 height 36
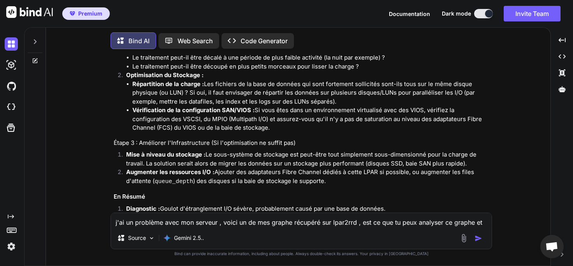
scroll to position [647, 0]
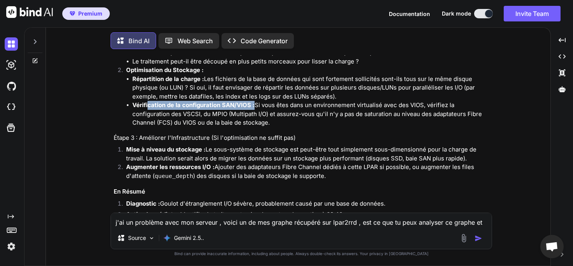
drag, startPoint x: 152, startPoint y: 109, endPoint x: 270, endPoint y: 111, distance: 118.4
click at [255, 109] on li "Vérification de la configuration SAN/VIOS : Si vous êtes dans un environnement …" at bounding box center [311, 114] width 358 height 26
click at [270, 111] on li "Vérification de la configuration SAN/VIOS : Si vous êtes dans un environnement …" at bounding box center [311, 114] width 358 height 26
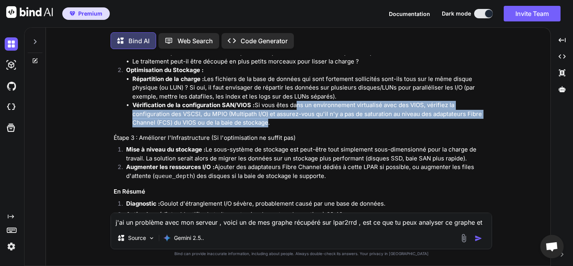
drag, startPoint x: 296, startPoint y: 111, endPoint x: 265, endPoint y: 130, distance: 36.7
click at [265, 127] on li "Vérification de la configuration SAN/VIOS : Si vous êtes dans un environnement …" at bounding box center [311, 114] width 358 height 26
click at [268, 127] on li "Vérification de la configuration SAN/VIOS : Si vous êtes dans un environnement …" at bounding box center [311, 114] width 358 height 26
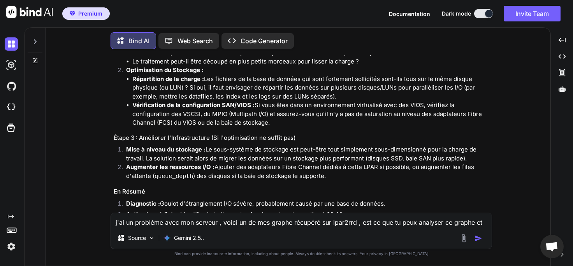
drag, startPoint x: 287, startPoint y: 123, endPoint x: 256, endPoint y: 107, distance: 34.5
click at [256, 107] on li "Vérification de la configuration SAN/VIOS : Si vous êtes dans un environnement …" at bounding box center [311, 114] width 358 height 26
drag, startPoint x: 281, startPoint y: 130, endPoint x: 132, endPoint y: 107, distance: 150.6
click at [132, 107] on ul "Répartition de la charge : Les fichiers de la base de données qui sont fortemen…" at bounding box center [308, 101] width 365 height 53
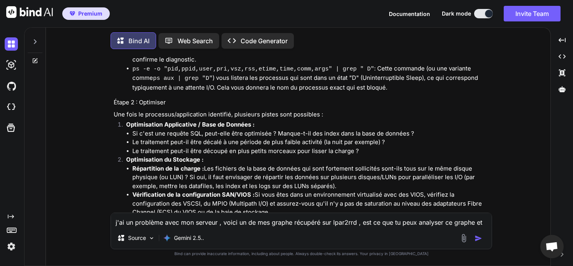
click at [265, 176] on li "Répartition de la charge : Les fichiers de la base de données qui sont fortemen…" at bounding box center [311, 177] width 358 height 26
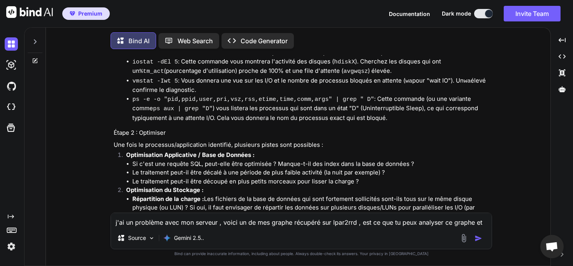
scroll to position [468, 0]
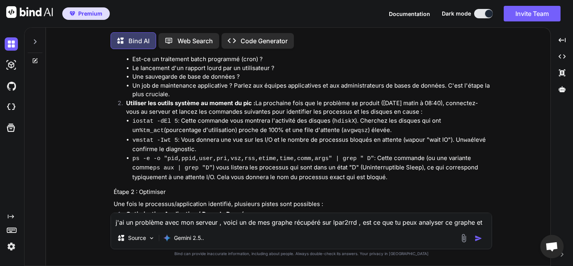
drag, startPoint x: 261, startPoint y: 109, endPoint x: 420, endPoint y: 121, distance: 159.4
click at [420, 116] on p "Utiliser les outils système au moment du pic : La prochaine fois que le problèm…" at bounding box center [308, 108] width 365 height 18
click at [194, 116] on p "Utiliser les outils système au moment du pic : La prochaine fois que le problèm…" at bounding box center [308, 108] width 365 height 18
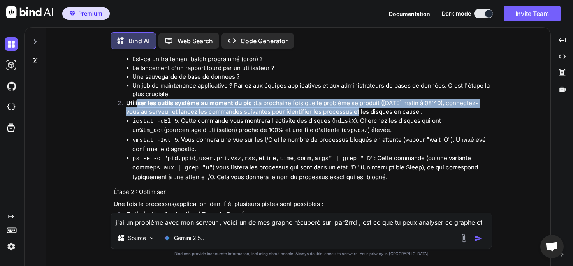
drag, startPoint x: 139, startPoint y: 115, endPoint x: 381, endPoint y: 123, distance: 242.4
click at [361, 116] on p "Utiliser les outils système au moment du pic : La prochaine fois que le problèm…" at bounding box center [308, 108] width 365 height 18
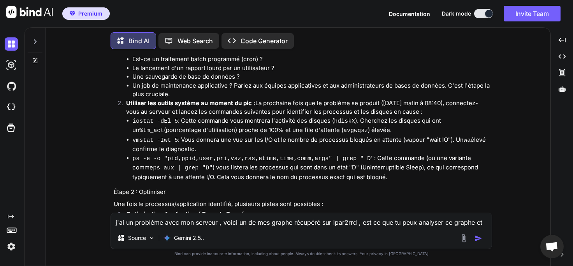
click at [428, 116] on p "Utiliser les outils système au moment du pic : La prochaine fois que le problèm…" at bounding box center [308, 108] width 365 height 18
drag, startPoint x: 443, startPoint y: 119, endPoint x: 146, endPoint y: 109, distance: 297.4
click at [146, 109] on p "Utiliser les outils système au moment du pic : La prochaine fois que le problèm…" at bounding box center [308, 108] width 365 height 18
click at [146, 107] on strong "Utiliser les outils système au moment du pic :" at bounding box center [190, 102] width 129 height 7
drag, startPoint x: 186, startPoint y: 112, endPoint x: 434, endPoint y: 123, distance: 248.0
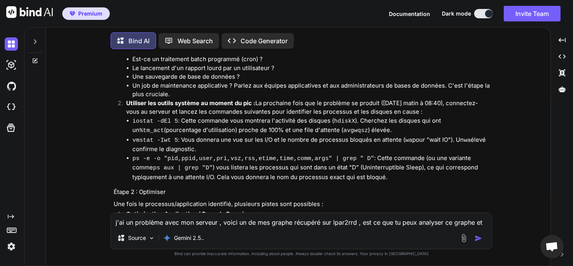
click at [421, 116] on p "Utiliser les outils système au moment du pic : La prochaine fois que le problèm…" at bounding box center [308, 108] width 365 height 18
click at [440, 116] on p "Utiliser les outils système au moment du pic : La prochaine fois que le problèm…" at bounding box center [308, 108] width 365 height 18
drag, startPoint x: 444, startPoint y: 122, endPoint x: 129, endPoint y: 111, distance: 315.3
click at [129, 111] on p "Utiliser les outils système au moment du pic : La prochaine fois que le problèm…" at bounding box center [308, 108] width 365 height 18
click at [139, 107] on strong "Utiliser les outils système au moment du pic :" at bounding box center [190, 102] width 129 height 7
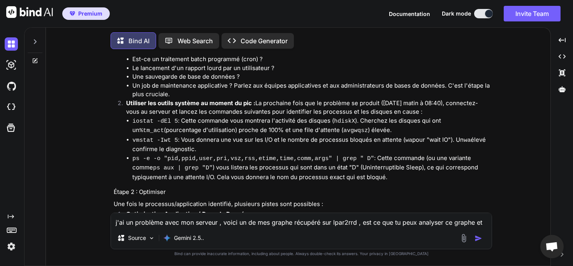
drag, startPoint x: 438, startPoint y: 121, endPoint x: 388, endPoint y: 116, distance: 50.1
click at [388, 116] on p "Utiliser les outils système au moment du pic : La prochaine fois que le problèm…" at bounding box center [308, 108] width 365 height 18
click at [416, 116] on p "Utiliser les outils système au moment du pic : La prochaine fois que le problèm…" at bounding box center [308, 108] width 365 height 18
drag, startPoint x: 422, startPoint y: 120, endPoint x: 340, endPoint y: 112, distance: 82.6
click at [340, 112] on p "Utiliser les outils système au moment du pic : La prochaine fois que le problèm…" at bounding box center [308, 108] width 365 height 18
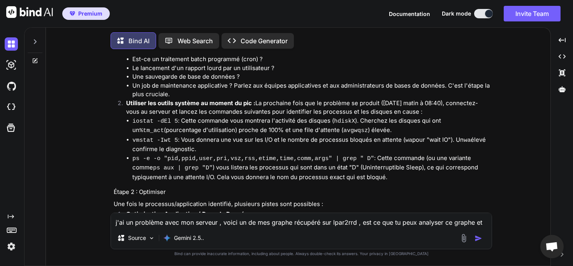
click at [388, 116] on p "Utiliser les outils système au moment du pic : La prochaine fois que le problèm…" at bounding box center [308, 108] width 365 height 18
click at [202, 93] on li "Un job de maintenance applicative ? Parlez aux équipes applicatives et aux admi…" at bounding box center [311, 90] width 358 height 18
